Goal: Information Seeking & Learning: Learn about a topic

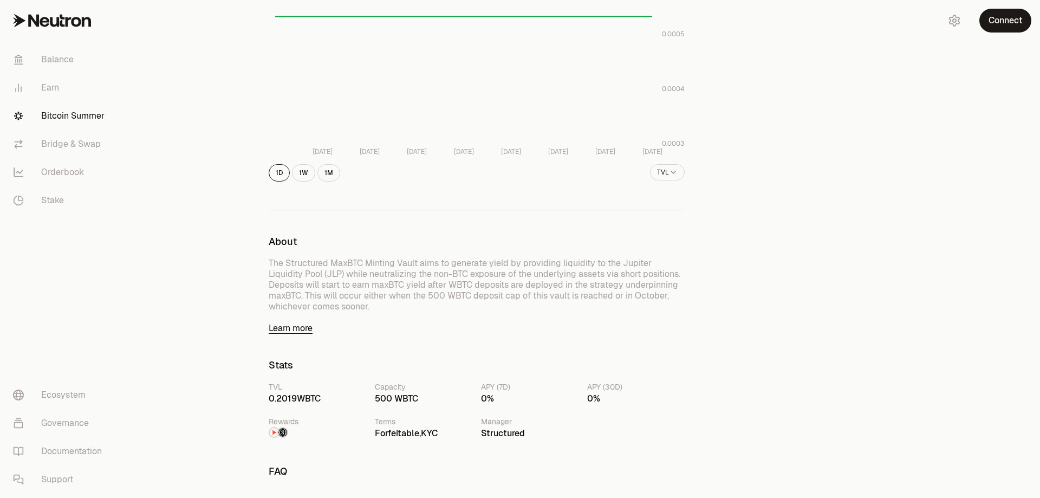
scroll to position [325, 0]
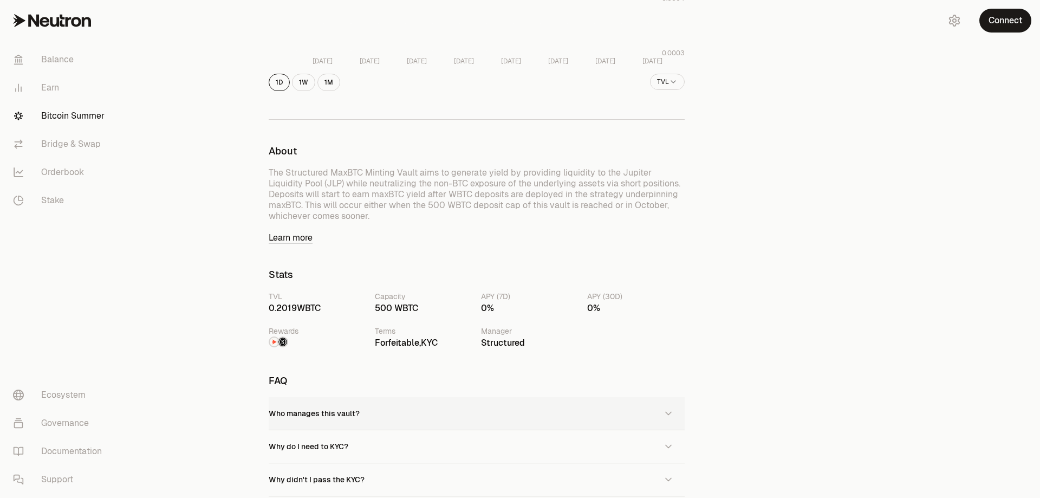
click at [335, 414] on span "Who manages this vault?" at bounding box center [314, 413] width 91 height 10
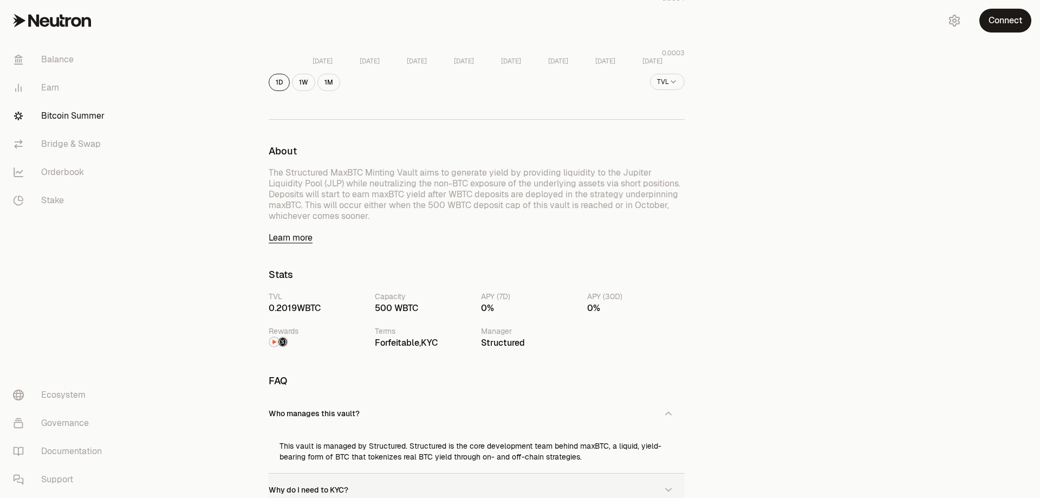
scroll to position [433, 0]
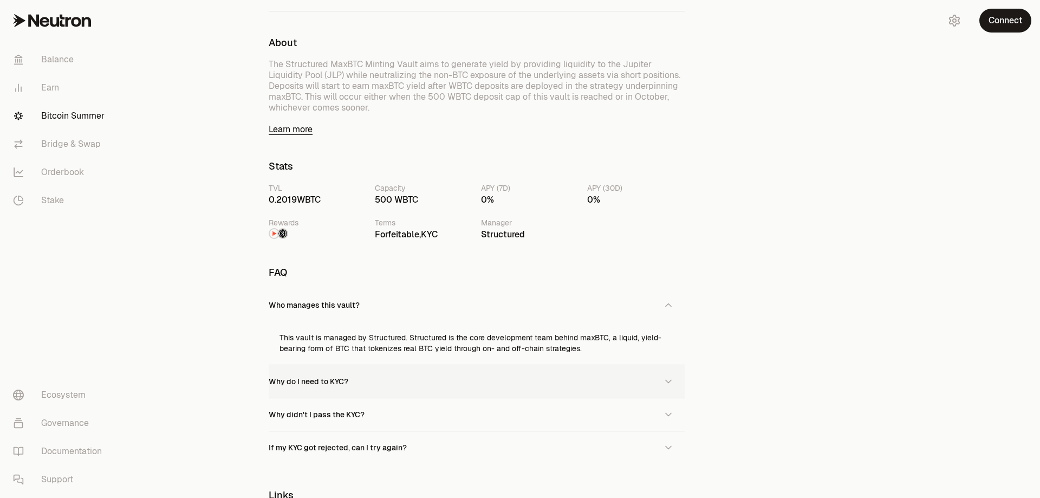
click at [339, 384] on span "Why do I need to KYC?" at bounding box center [309, 381] width 80 height 10
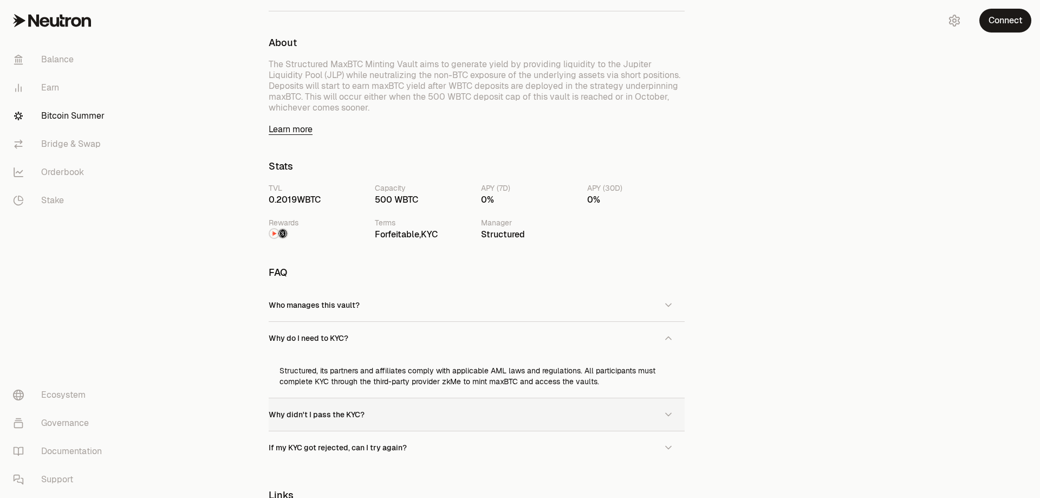
click at [444, 409] on button "Why didn't I pass the KYC?" at bounding box center [477, 414] width 416 height 33
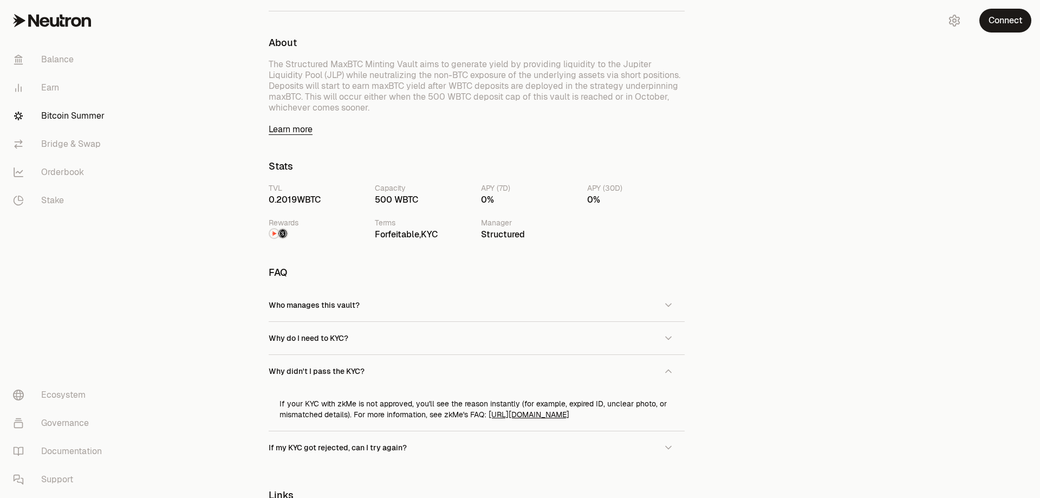
scroll to position [542, 0]
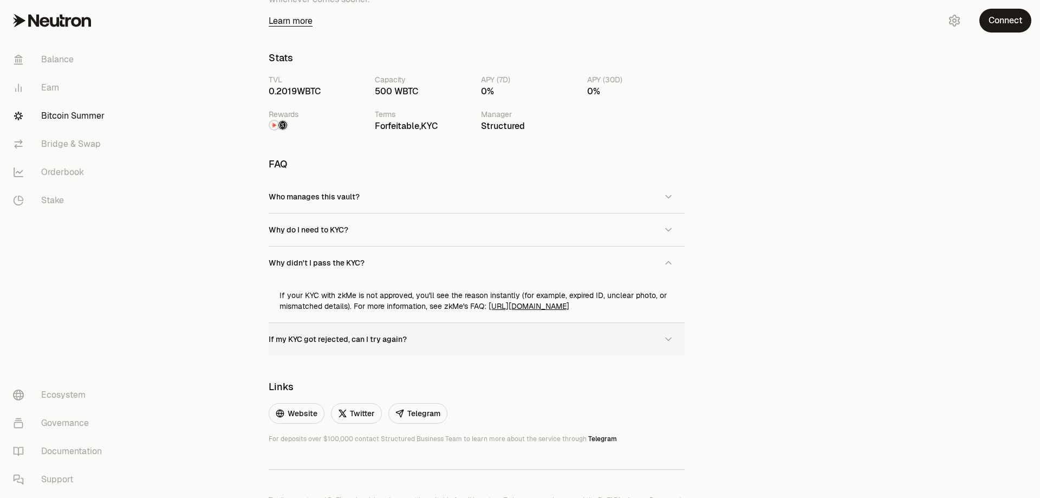
click at [352, 342] on span "If my KYC got rejected, can I try again?" at bounding box center [338, 339] width 138 height 10
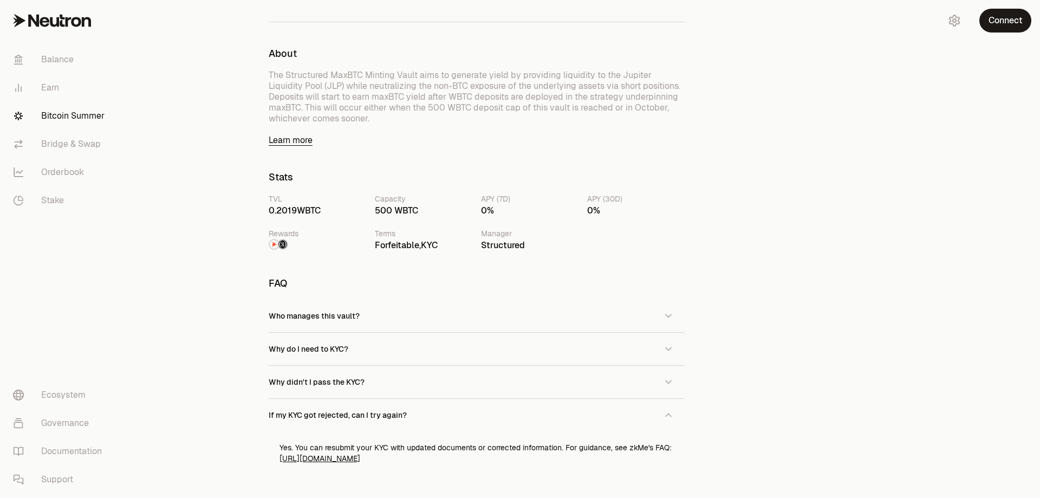
scroll to position [405, 0]
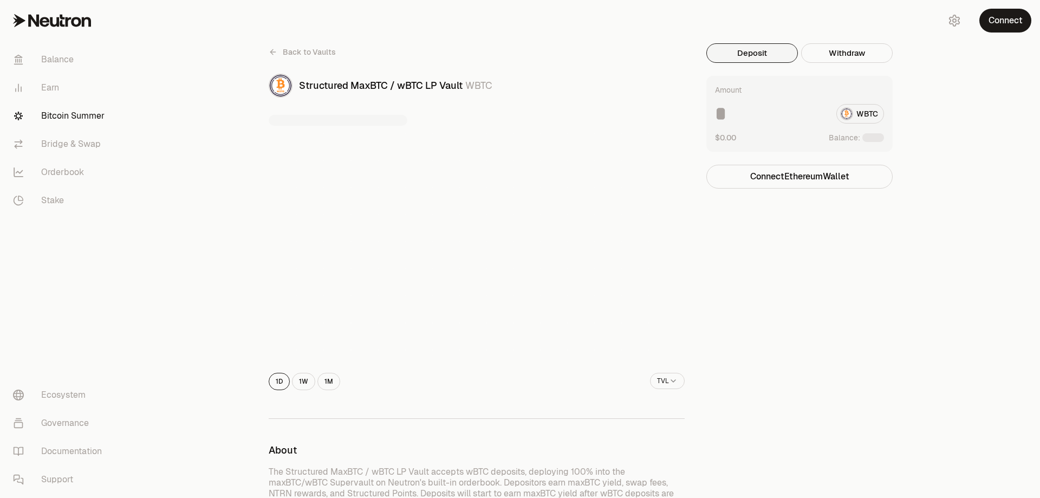
scroll to position [433, 0]
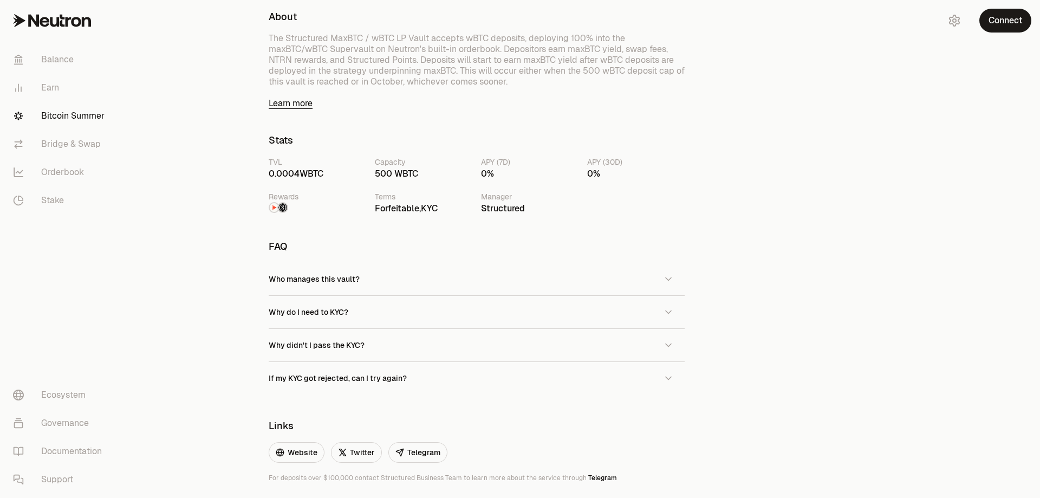
click at [282, 210] on img at bounding box center [282, 207] width 9 height 9
click at [276, 206] on img at bounding box center [274, 207] width 9 height 9
